Goal: Navigation & Orientation: Find specific page/section

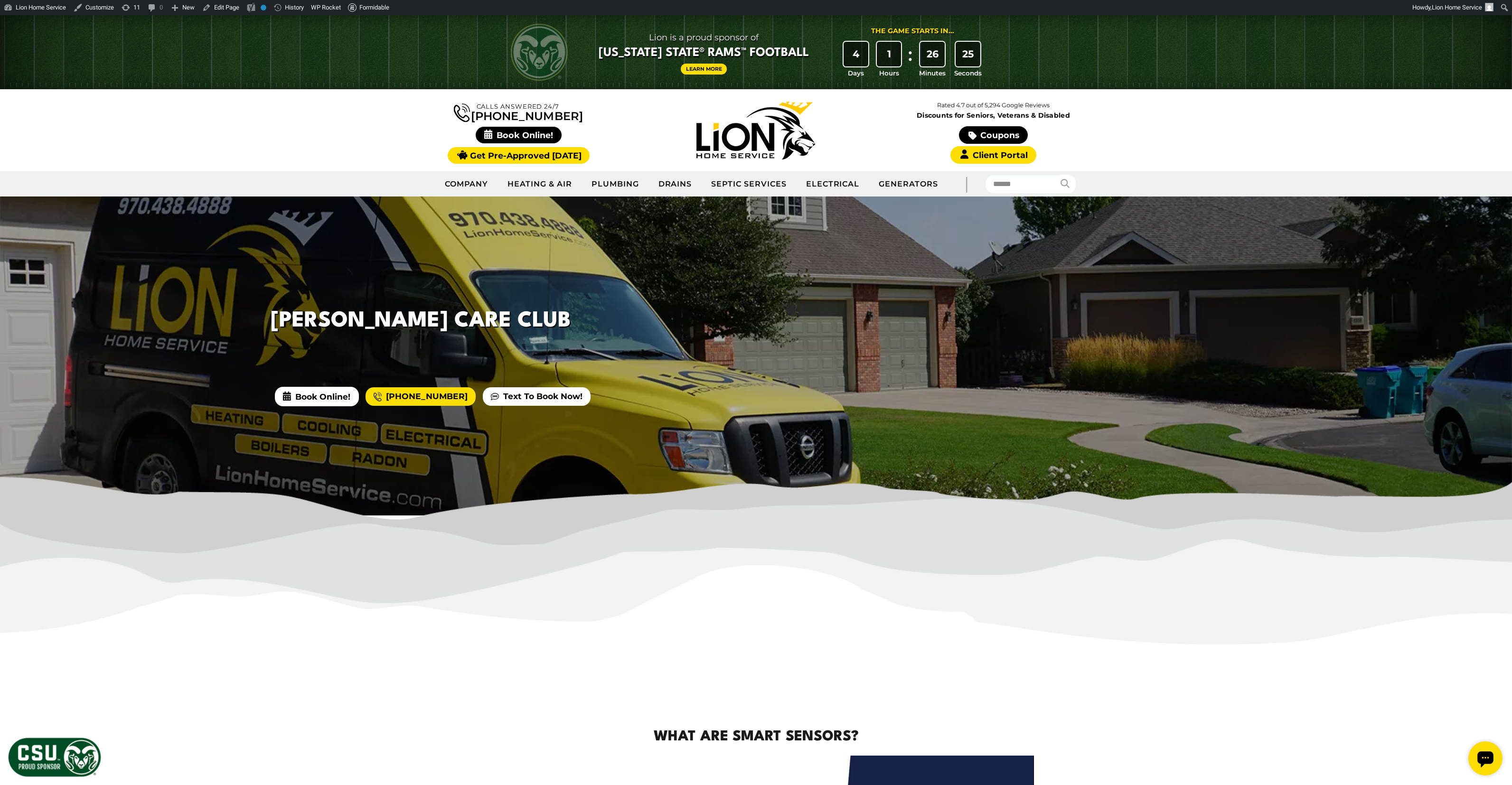
click at [1092, 668] on img at bounding box center [756, 581] width 1512 height 208
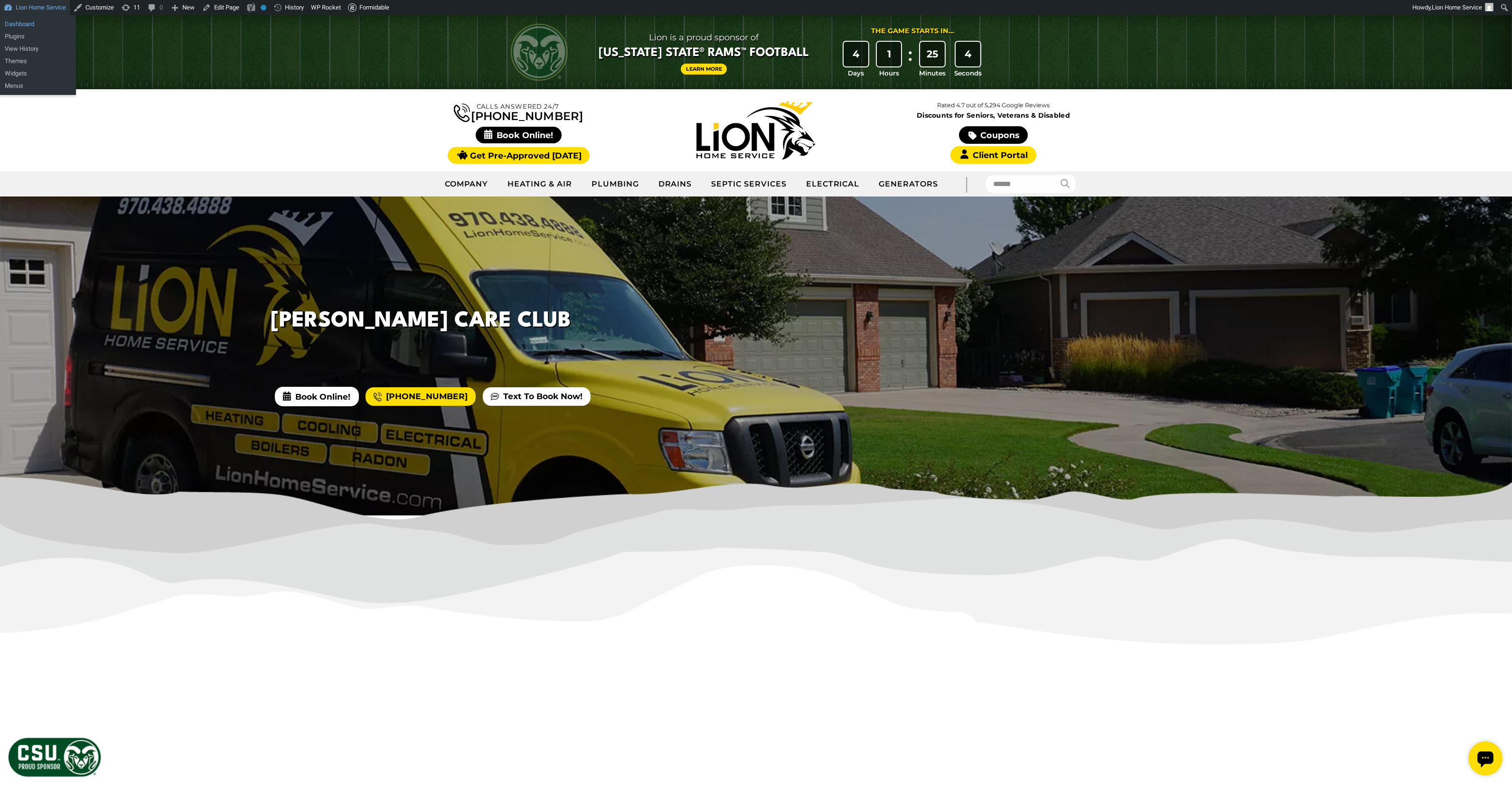
click at [41, 19] on link "Dashboard" at bounding box center [38, 24] width 76 height 12
